Goal: Transaction & Acquisition: Purchase product/service

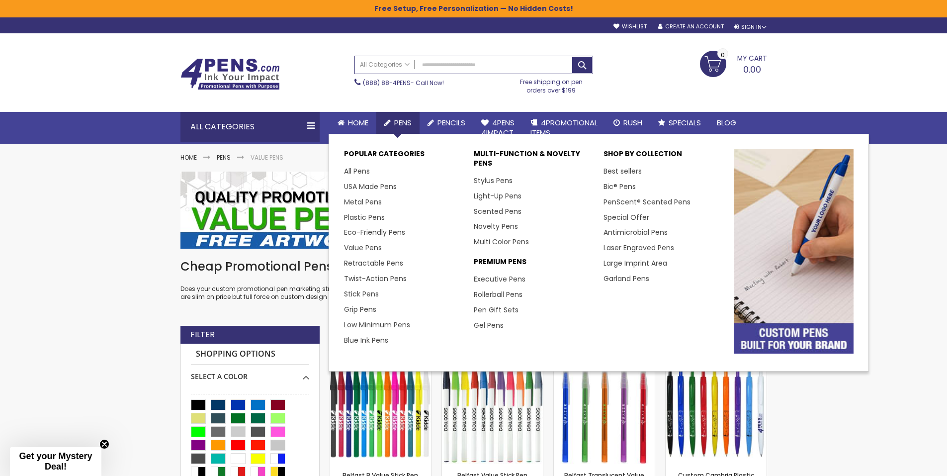
click at [398, 119] on span "Pens" at bounding box center [402, 122] width 17 height 10
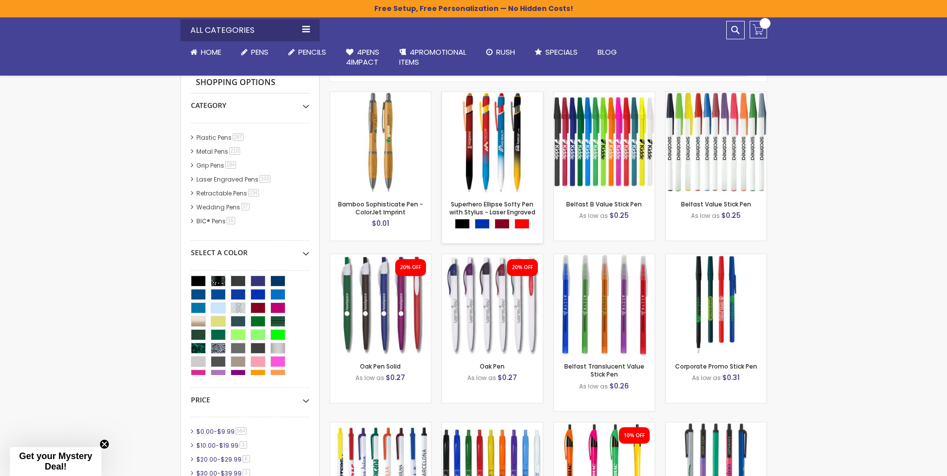
scroll to position [248, 0]
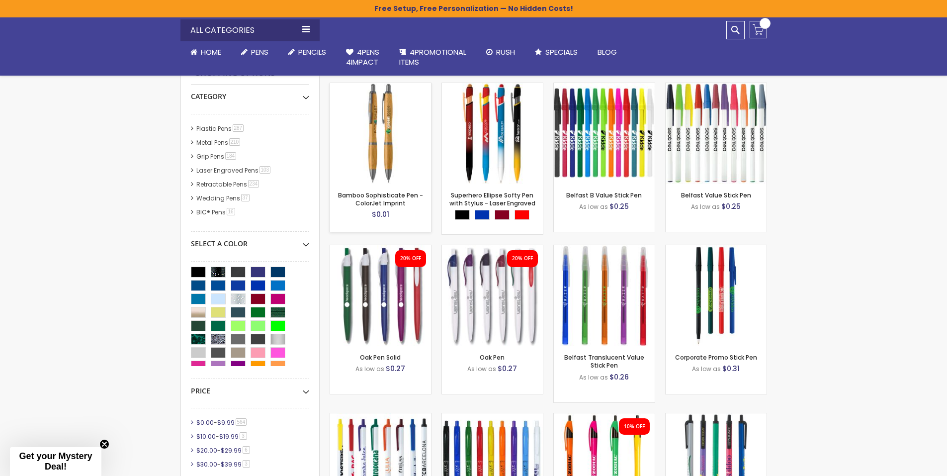
click at [390, 155] on img at bounding box center [380, 133] width 101 height 101
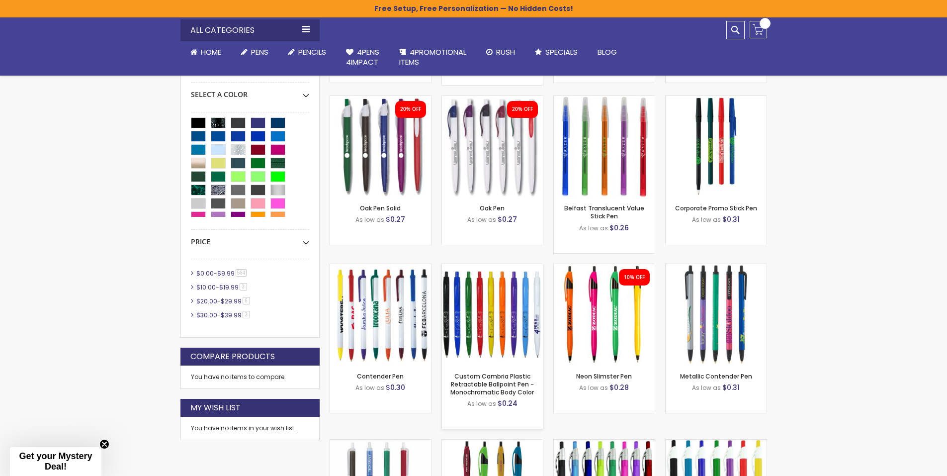
scroll to position [447, 0]
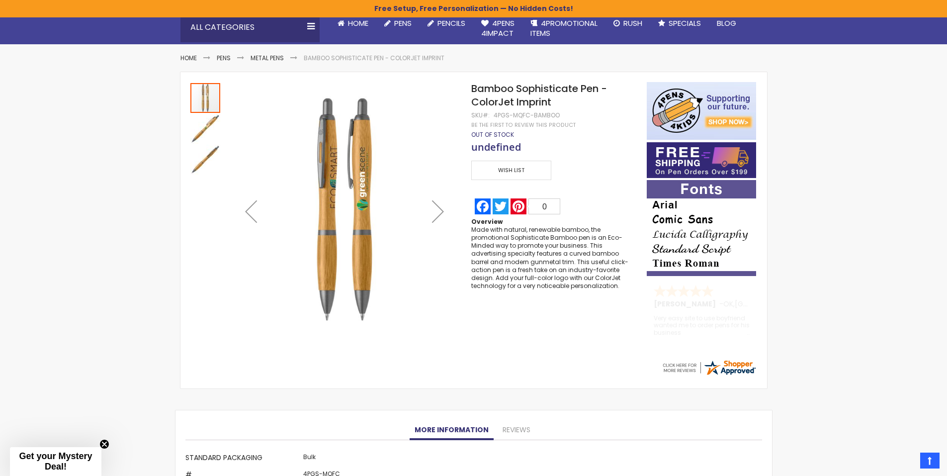
scroll to position [248, 0]
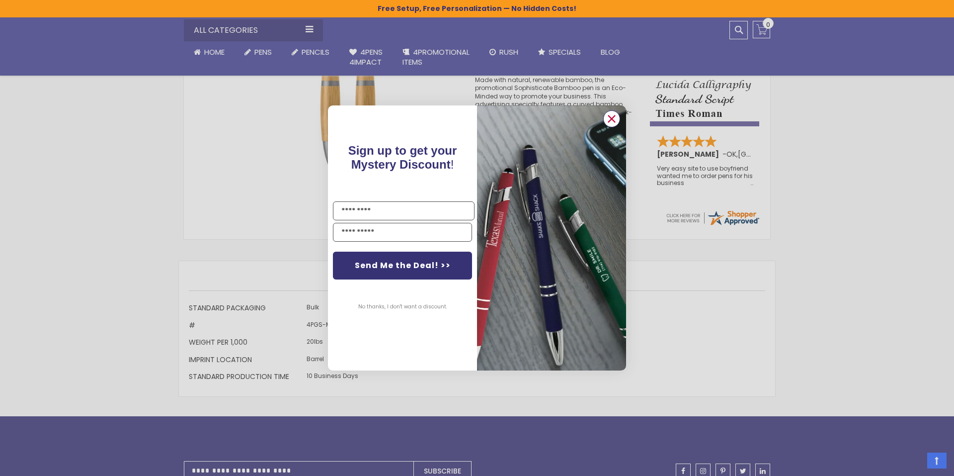
click at [609, 118] on circle "Close dialog" at bounding box center [611, 118] width 15 height 15
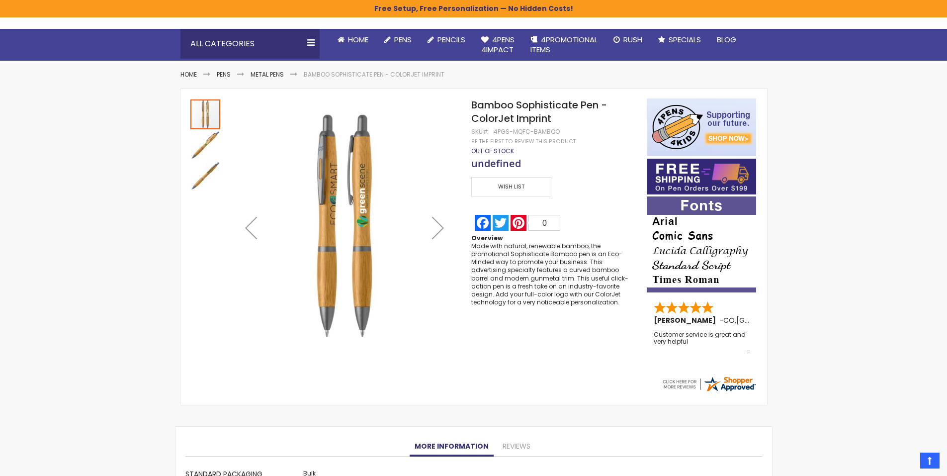
scroll to position [0, 0]
